Goal: Browse casually: Explore the website without a specific task or goal

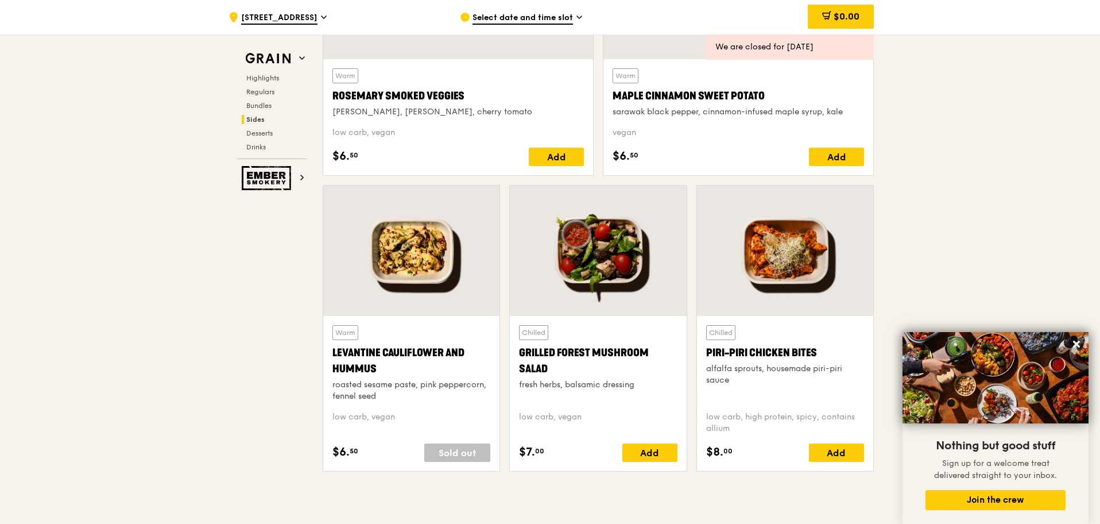
scroll to position [2668, 0]
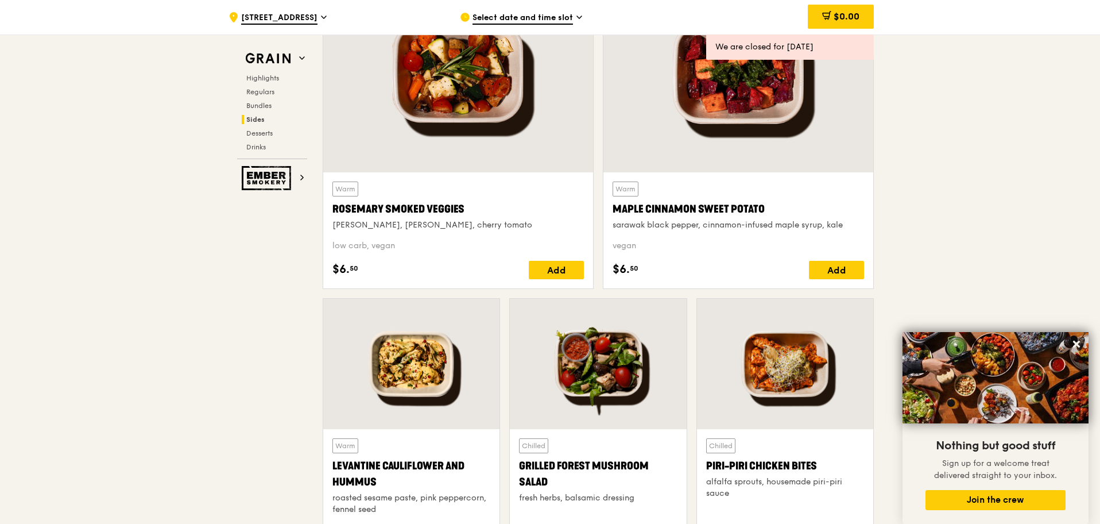
drag, startPoint x: 456, startPoint y: 210, endPoint x: 327, endPoint y: 212, distance: 129.2
click at [327, 212] on div "Warm [PERSON_NAME] Smoked Veggies [PERSON_NAME], cherry tomato low carb, vegan …" at bounding box center [458, 230] width 270 height 116
copy div "Rosemary Smoked Veggies"
drag, startPoint x: 771, startPoint y: 206, endPoint x: 616, endPoint y: 212, distance: 155.2
click at [616, 212] on div "Maple Cinnamon Sweet Potato" at bounding box center [738, 209] width 251 height 16
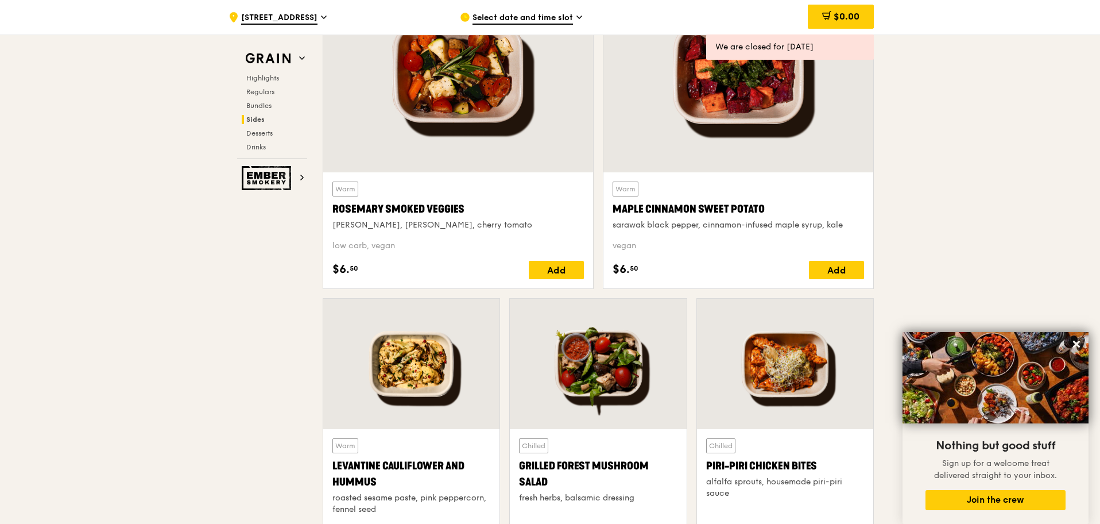
copy div "Maple Cinnamon Sweet Potato"
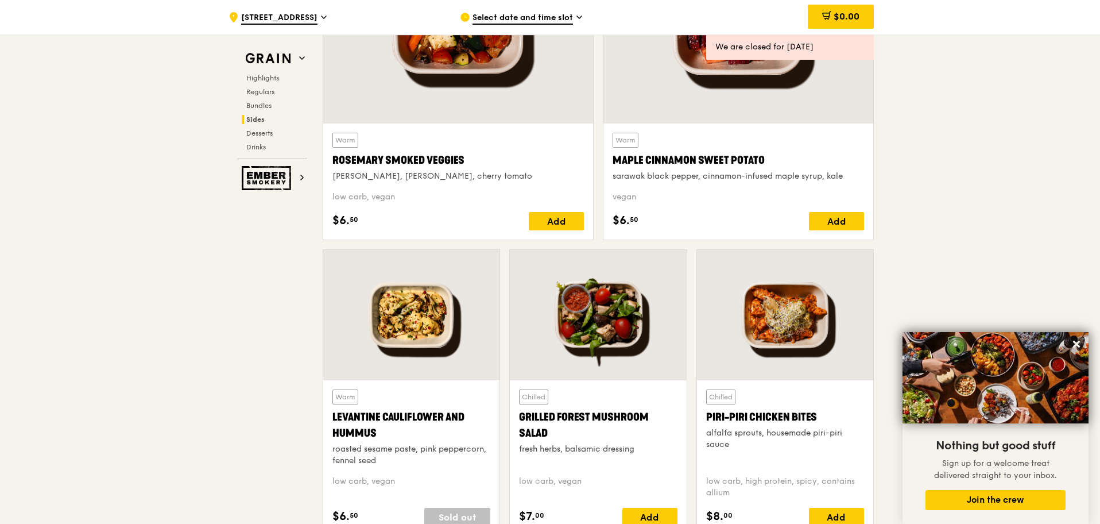
scroll to position [2883, 0]
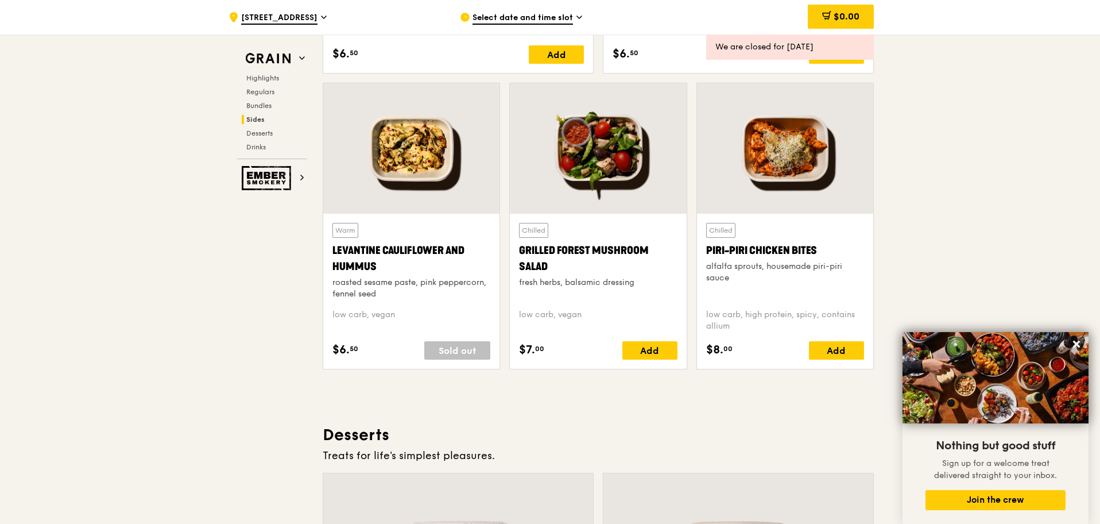
click at [608, 173] on div at bounding box center [598, 148] width 176 height 130
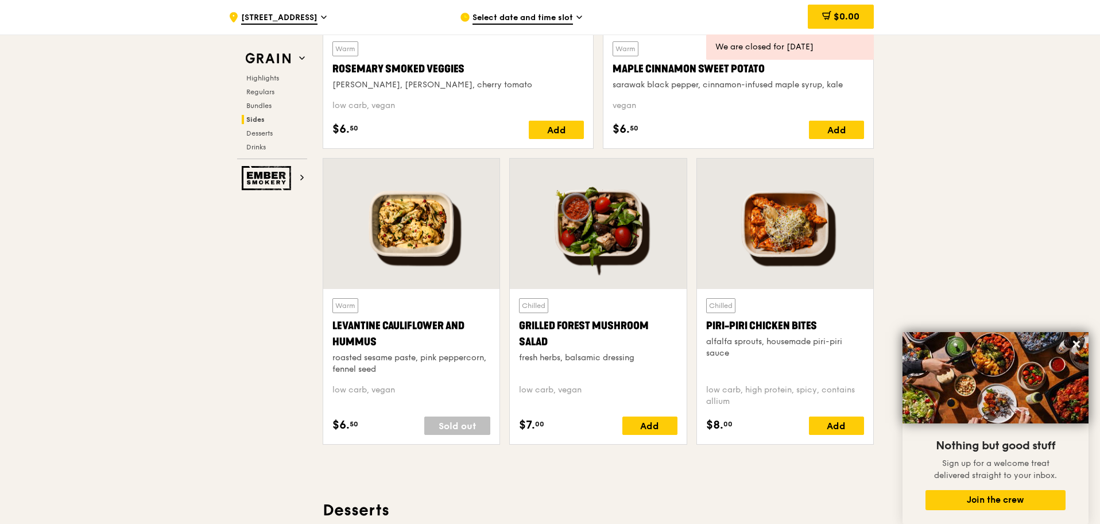
scroll to position [2811, 0]
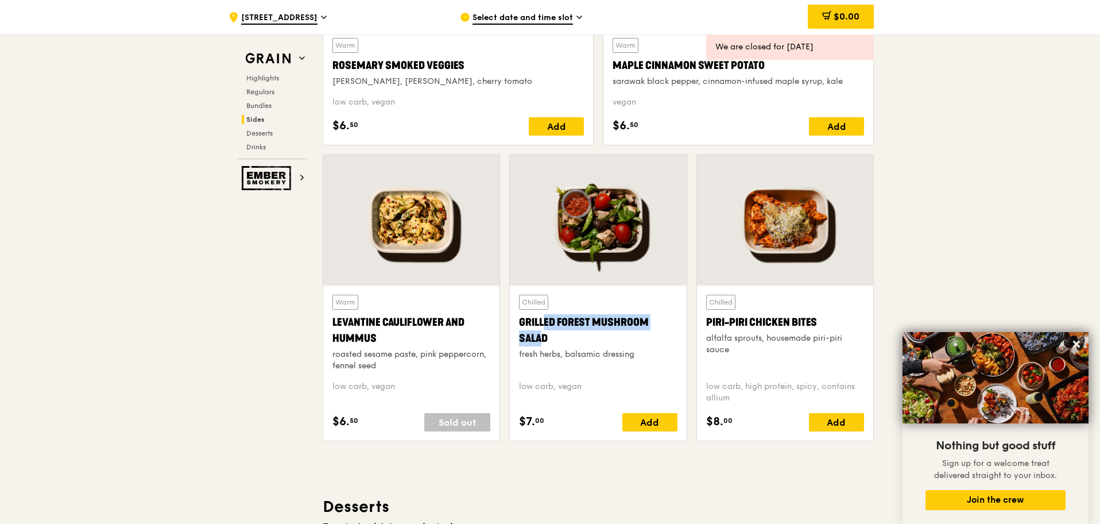
drag, startPoint x: 652, startPoint y: 321, endPoint x: 521, endPoint y: 329, distance: 131.1
click at [521, 329] on div "Grilled Forest Mushroom Salad" at bounding box center [598, 330] width 158 height 32
drag, startPoint x: 563, startPoint y: 336, endPoint x: 520, endPoint y: 322, distance: 45.2
click at [520, 322] on div "Grilled Forest Mushroom Salad" at bounding box center [598, 330] width 158 height 32
copy div "Grilled Forest Mushroom Salad"
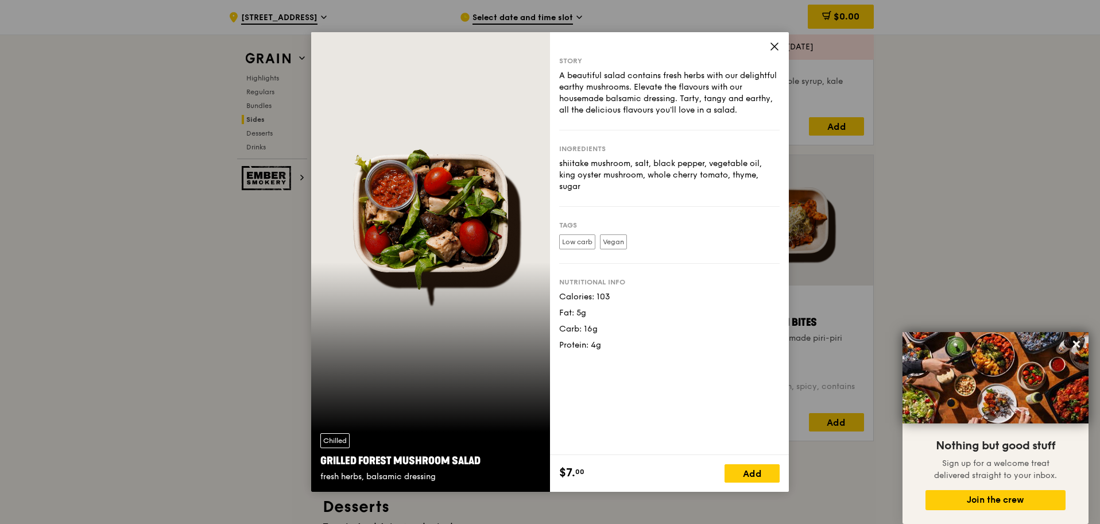
drag, startPoint x: 864, startPoint y: 160, endPoint x: 821, endPoint y: 204, distance: 61.7
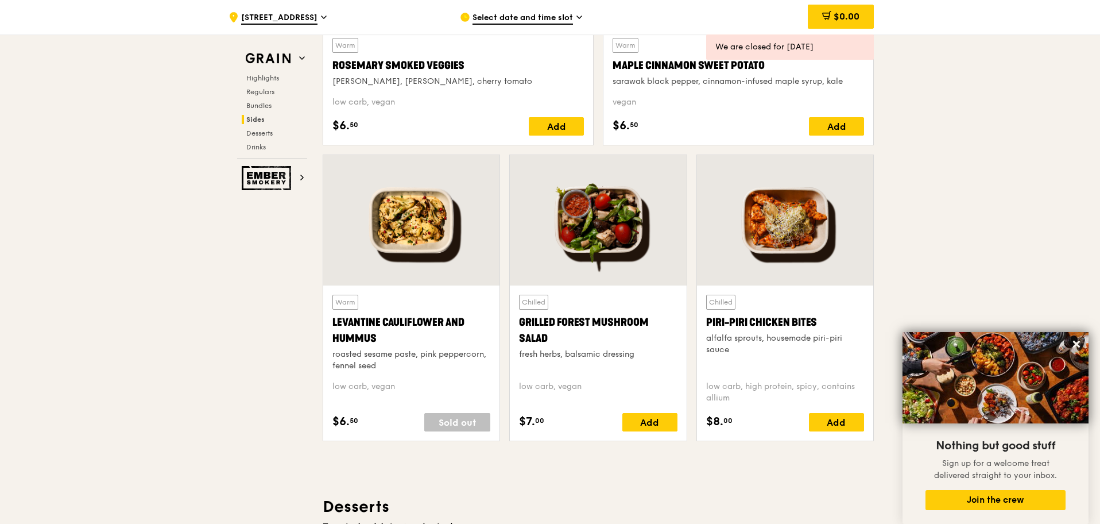
drag, startPoint x: 398, startPoint y: 338, endPoint x: 330, endPoint y: 324, distance: 69.8
click at [330, 324] on div "Warm Levantine Cauliflower and Hummus roasted sesame paste, pink peppercorn, fe…" at bounding box center [411, 362] width 176 height 155
copy div "Levantine Cauliflower and Hummus"
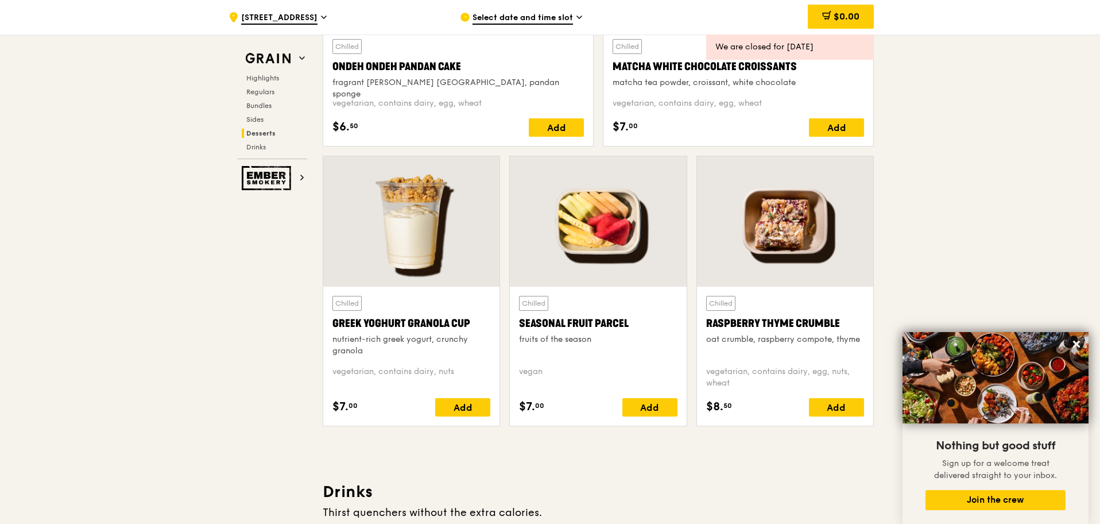
scroll to position [3529, 0]
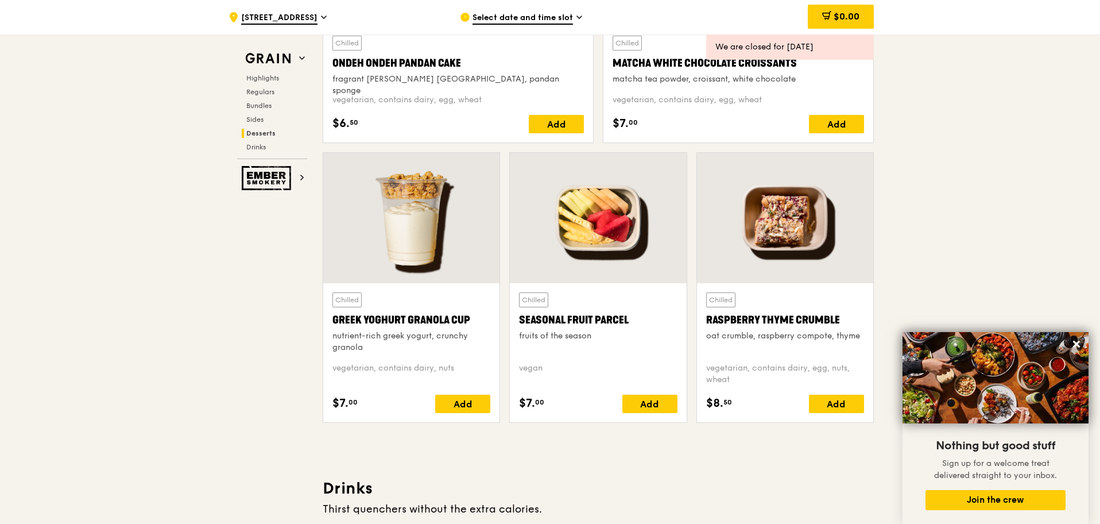
drag, startPoint x: 626, startPoint y: 319, endPoint x: 516, endPoint y: 326, distance: 110.4
click at [516, 326] on div "Chilled Seasonal Fruit Parcel fruits of the season [GEOGRAPHIC_DATA] $7. 00 Add" at bounding box center [598, 352] width 176 height 139
copy div "Seasonal Fruit Parce"
click at [588, 325] on div "Seasonal Fruit Parcel" at bounding box center [598, 320] width 158 height 16
drag, startPoint x: 635, startPoint y: 316, endPoint x: 524, endPoint y: 323, distance: 111.0
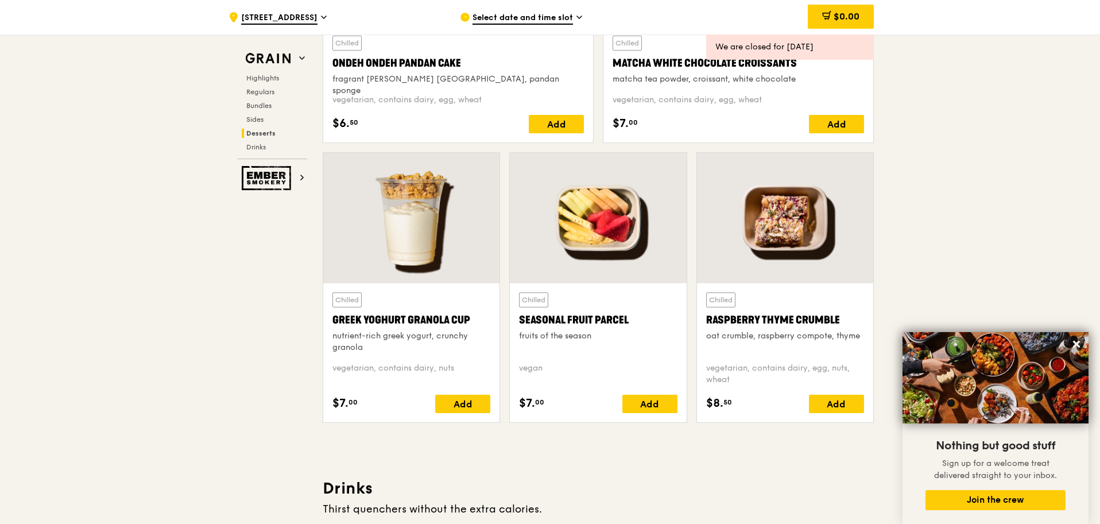
click at [524, 323] on div "Seasonal Fruit Parcel" at bounding box center [598, 320] width 158 height 16
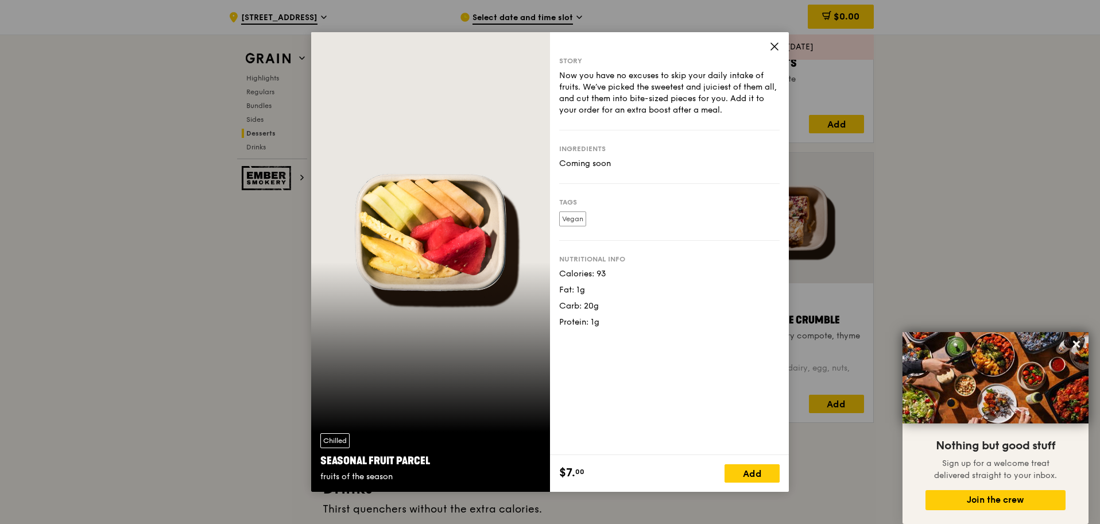
click at [524, 323] on div "Chilled Seasonal Fruit Parcel fruits of the season" at bounding box center [430, 261] width 239 height 459
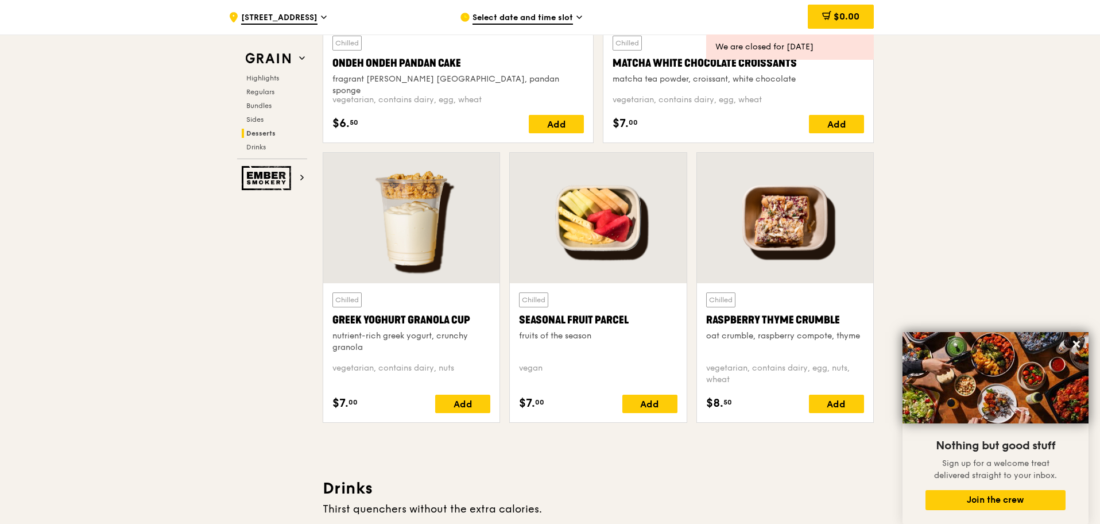
drag, startPoint x: 630, startPoint y: 319, endPoint x: 515, endPoint y: 316, distance: 114.8
click at [515, 316] on div "Chilled Seasonal Fruit Parcel fruits of the season [GEOGRAPHIC_DATA] $7. 00 Add" at bounding box center [598, 352] width 176 height 139
copy div "Seasonal Fruit Parcel"
drag, startPoint x: 471, startPoint y: 316, endPoint x: 335, endPoint y: 321, distance: 135.6
click at [335, 321] on div "Greek Yoghurt Granola Cup" at bounding box center [411, 320] width 158 height 16
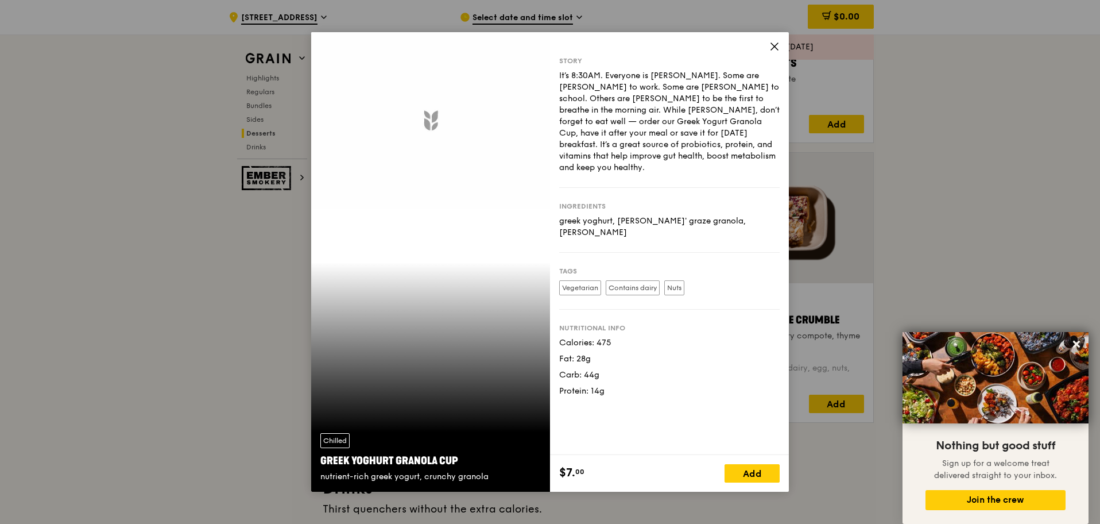
copy div "Greek Yoghurt Granola Cup"
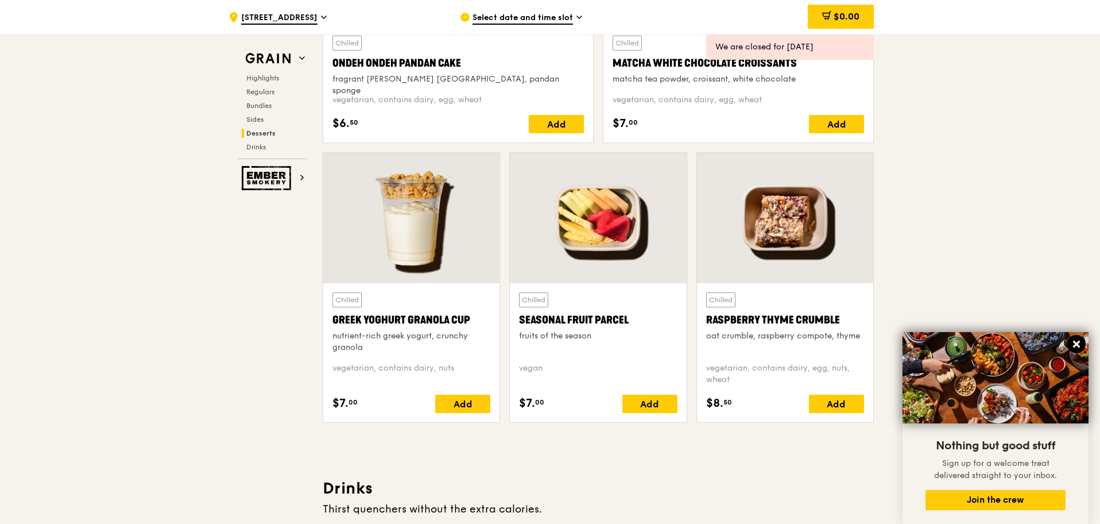
click at [1077, 347] on icon at bounding box center [1076, 344] width 10 height 10
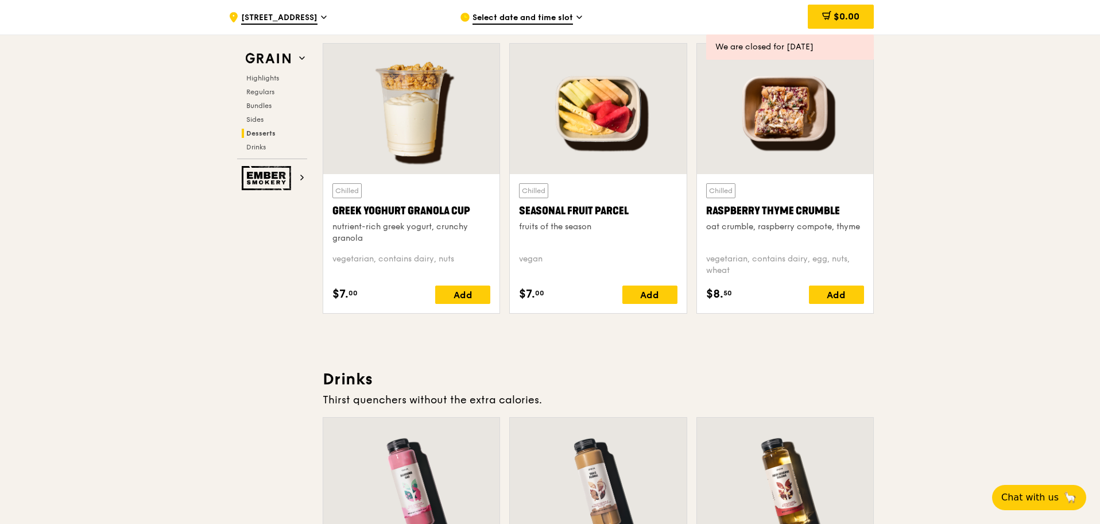
scroll to position [3816, 0]
